Goal: Use online tool/utility: Utilize a website feature to perform a specific function

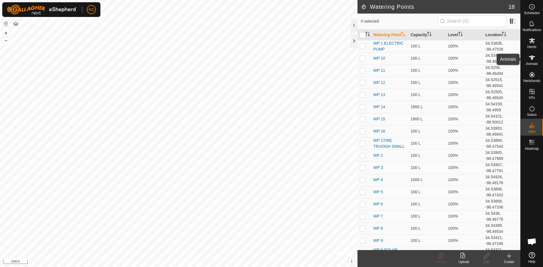
click at [532, 58] on icon at bounding box center [532, 57] width 6 height 5
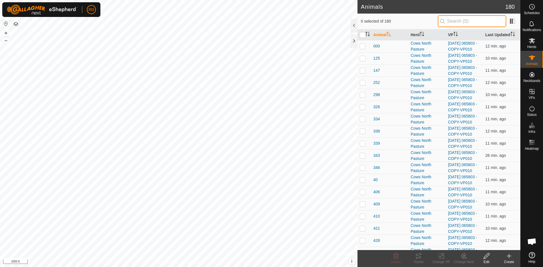
click at [482, 22] on input "text" at bounding box center [472, 21] width 68 height 12
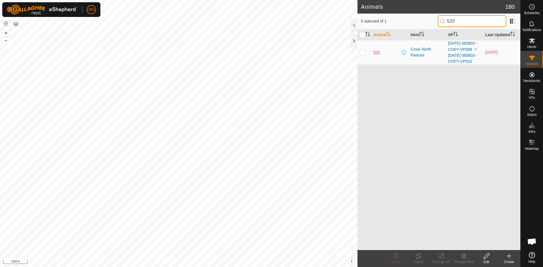
type input "533"
click at [379, 55] on span "533" at bounding box center [376, 52] width 7 height 6
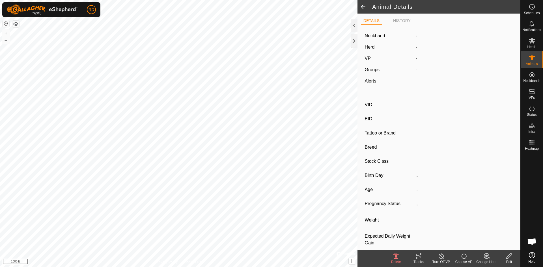
type input "533"
type input "840003236430533"
type input "RD"
type input "-"
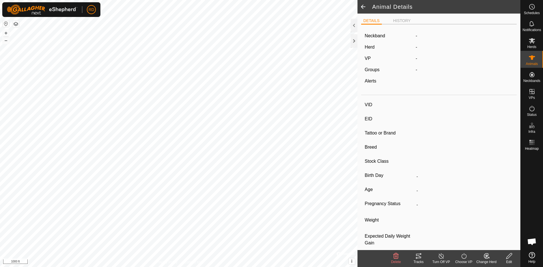
type input "0 kg"
type input "-"
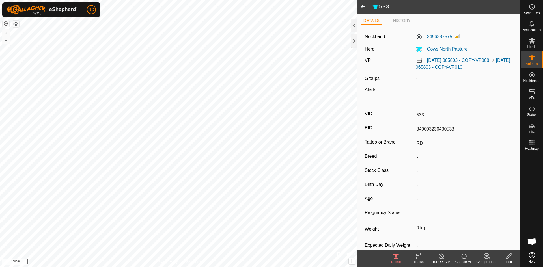
click at [421, 259] on icon at bounding box center [418, 256] width 7 height 7
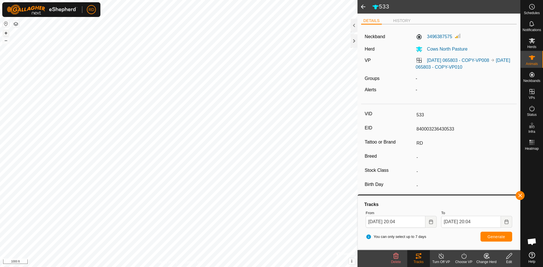
click at [6, 33] on button "+" at bounding box center [6, 33] width 7 height 7
click at [101, 0] on html "RD Schedules Notifications Herds Animals Neckbands VPs Status Infra Heatmap Hel…" at bounding box center [271, 133] width 543 height 267
click at [431, 223] on icon "Choose Date" at bounding box center [431, 222] width 5 height 5
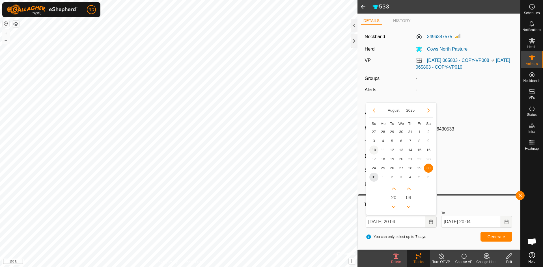
click at [373, 150] on span "10" at bounding box center [373, 150] width 9 height 9
type input "[DATE] 20:04"
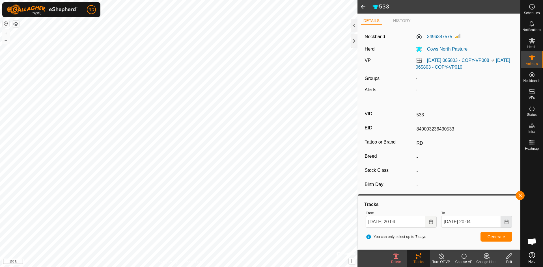
click at [504, 222] on icon "Choose Date" at bounding box center [506, 222] width 4 height 5
click at [475, 150] on span "13" at bounding box center [476, 150] width 9 height 9
type input "[DATE] 20:04"
click at [493, 235] on span "Generate" at bounding box center [496, 237] width 18 height 5
click at [486, 237] on button "Generate" at bounding box center [496, 237] width 32 height 10
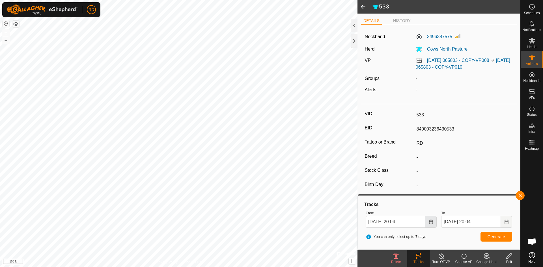
click at [430, 222] on icon "Choose Date" at bounding box center [431, 222] width 5 height 5
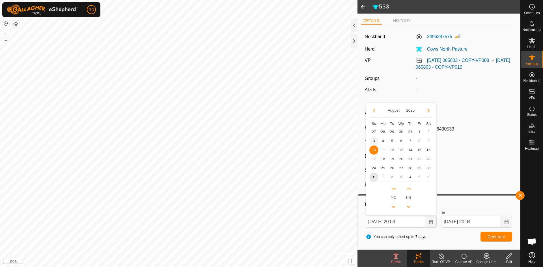
click at [374, 141] on span "3" at bounding box center [373, 141] width 9 height 9
type input "[DATE] 20:04"
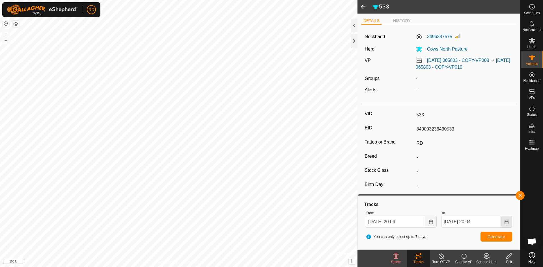
click at [507, 222] on icon "Choose Date" at bounding box center [506, 222] width 4 height 5
click at [449, 150] on span "10" at bounding box center [449, 150] width 9 height 9
click at [494, 235] on span "Generate" at bounding box center [496, 237] width 18 height 5
click at [413, 165] on div "533 DETAILS HISTORY Neckband 3496387575 Herd Cows North Pasture VP [DATE] 06580…" at bounding box center [260, 133] width 520 height 267
click at [5, 41] on button "–" at bounding box center [6, 40] width 7 height 7
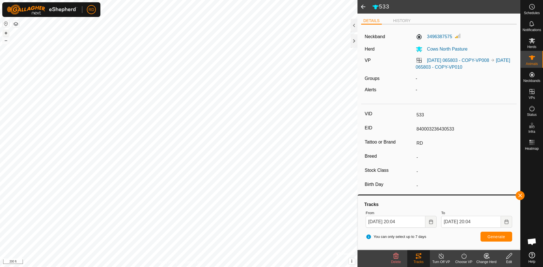
click at [6, 32] on button "+" at bounding box center [6, 33] width 7 height 7
click at [5, 33] on button "+" at bounding box center [6, 33] width 7 height 7
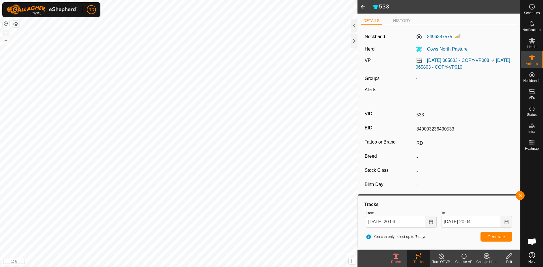
click at [5, 33] on button "+" at bounding box center [6, 33] width 7 height 7
click at [7, 31] on button "+" at bounding box center [6, 33] width 7 height 7
click at [362, 7] on span at bounding box center [362, 7] width 11 height 14
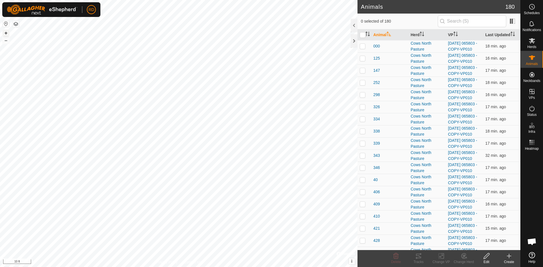
click at [5, 35] on button "+" at bounding box center [6, 33] width 7 height 7
click at [6, 43] on button "–" at bounding box center [6, 40] width 7 height 7
click at [5, 42] on button "–" at bounding box center [6, 40] width 7 height 7
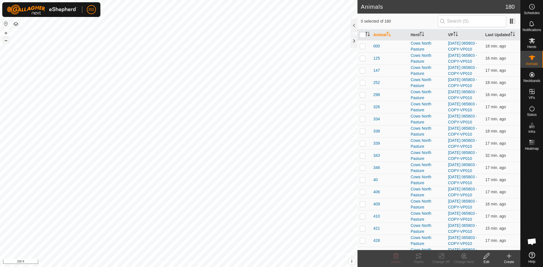
click at [5, 42] on button "–" at bounding box center [6, 40] width 7 height 7
click at [6, 42] on button "–" at bounding box center [6, 40] width 7 height 7
click at [6, 33] on button "+" at bounding box center [6, 33] width 7 height 7
click at [5, 33] on button "+" at bounding box center [6, 33] width 7 height 7
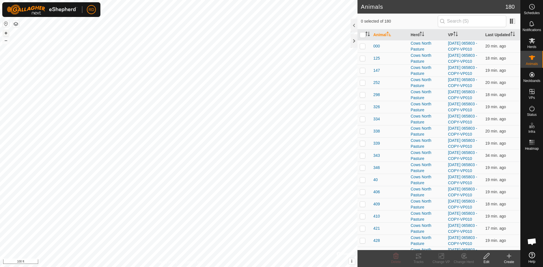
click at [6, 34] on button "+" at bounding box center [6, 33] width 7 height 7
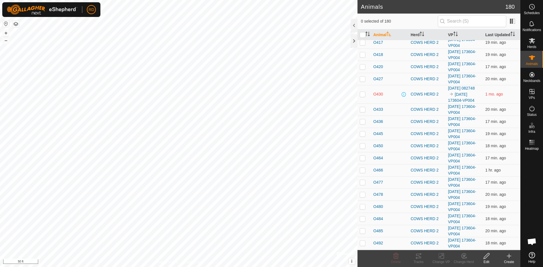
scroll to position [1270, 0]
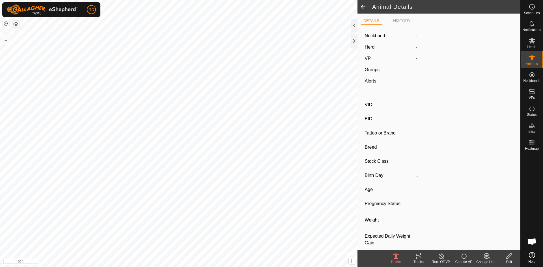
type input "B358"
type input "840003221644358"
type input "RD"
type input "-"
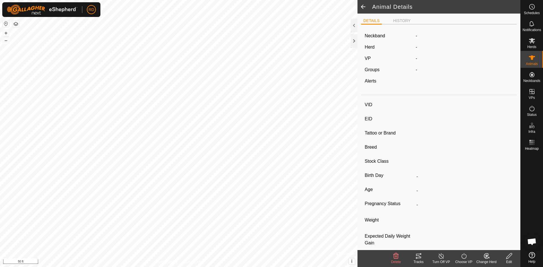
type input "0 kg"
type input "-"
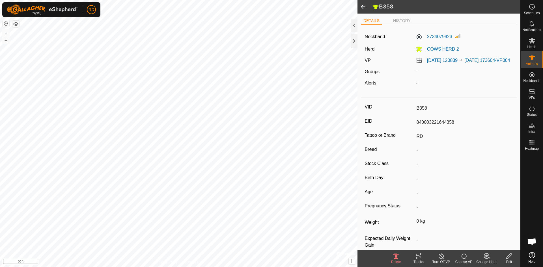
click at [418, 259] on icon at bounding box center [418, 256] width 7 height 7
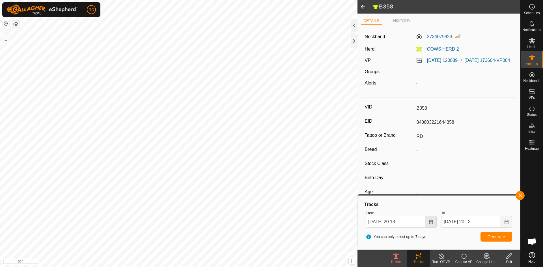
click at [431, 222] on icon "Choose Date" at bounding box center [431, 222] width 5 height 5
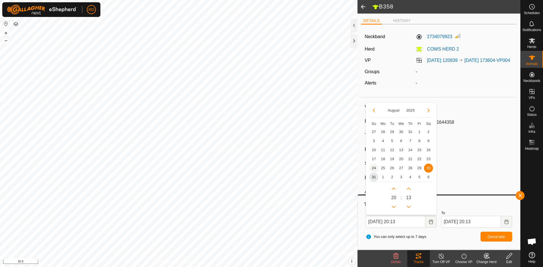
click at [374, 169] on span "24" at bounding box center [373, 168] width 9 height 9
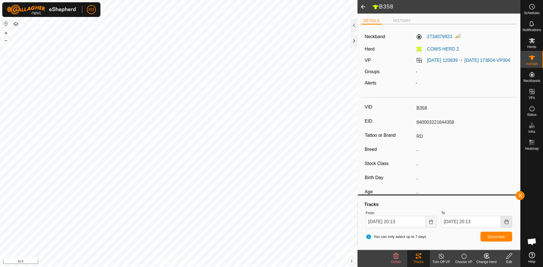
click at [507, 221] on icon "Choose Date" at bounding box center [506, 222] width 5 height 5
click at [449, 179] on span "31" at bounding box center [449, 177] width 9 height 9
click at [495, 235] on span "Generate" at bounding box center [496, 237] width 18 height 5
click at [492, 236] on span "Generate" at bounding box center [496, 237] width 18 height 5
click at [6, 42] on button "–" at bounding box center [6, 40] width 7 height 7
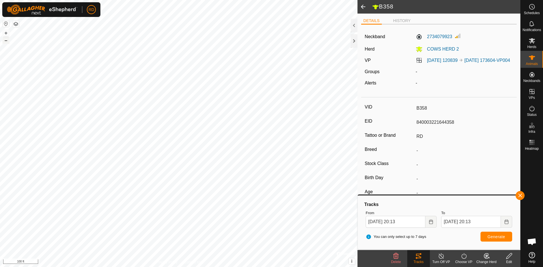
click at [6, 42] on button "–" at bounding box center [6, 40] width 7 height 7
click at [495, 238] on span "Generate" at bounding box center [496, 237] width 18 height 5
click at [432, 222] on icon "Choose Date" at bounding box center [431, 222] width 5 height 5
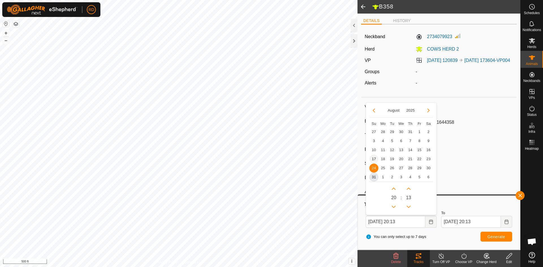
click at [372, 160] on span "17" at bounding box center [373, 159] width 9 height 9
type input "[DATE] 20:13"
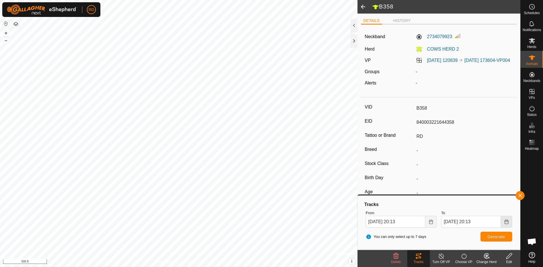
click at [506, 221] on icon "Choose Date" at bounding box center [506, 222] width 5 height 5
click at [434, 223] on button "Choose Date" at bounding box center [430, 222] width 11 height 12
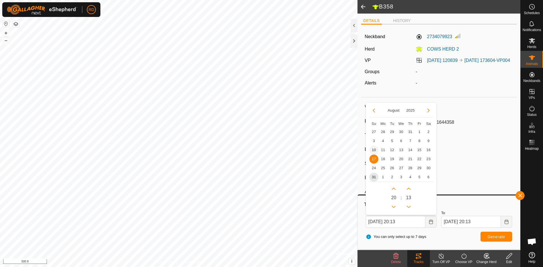
click at [374, 149] on span "10" at bounding box center [373, 150] width 9 height 9
type input "[DATE] 20:13"
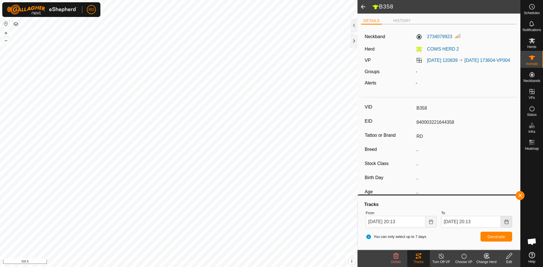
click at [506, 221] on icon "Choose Date" at bounding box center [506, 222] width 5 height 5
click at [502, 160] on span "23" at bounding box center [503, 159] width 9 height 9
type input "[DATE] 20:13"
click at [503, 235] on span "Generate" at bounding box center [496, 237] width 18 height 5
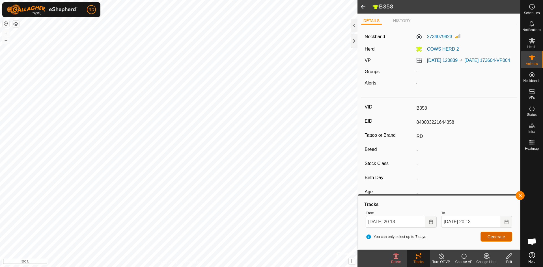
click at [495, 236] on span "Generate" at bounding box center [496, 237] width 18 height 5
click at [432, 223] on icon "Choose Date" at bounding box center [431, 222] width 5 height 5
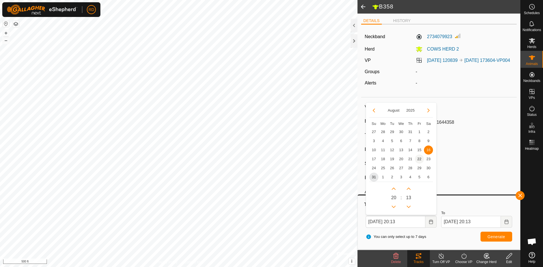
click at [418, 161] on span "22" at bounding box center [419, 159] width 9 height 9
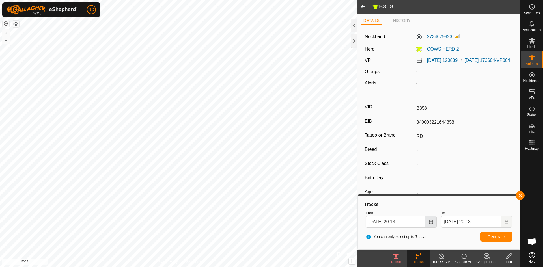
click at [431, 224] on icon "Choose Date" at bounding box center [431, 222] width 4 height 5
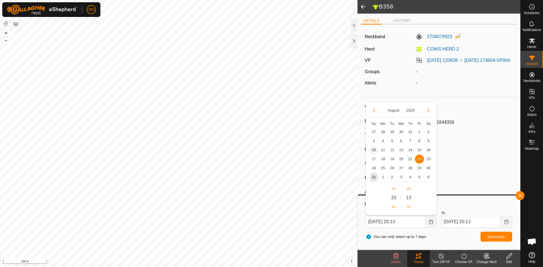
click at [374, 151] on span "10" at bounding box center [373, 150] width 9 height 9
type input "[DATE] 20:13"
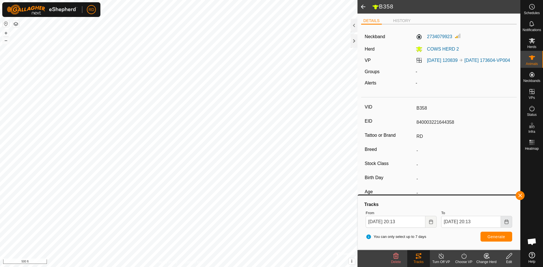
click at [503, 222] on button "Choose Date" at bounding box center [506, 222] width 11 height 12
click at [505, 150] on span "16" at bounding box center [503, 150] width 9 height 9
type input "[DATE] 20:13"
click at [497, 236] on span "Generate" at bounding box center [496, 237] width 18 height 5
